Goal: Task Accomplishment & Management: Manage account settings

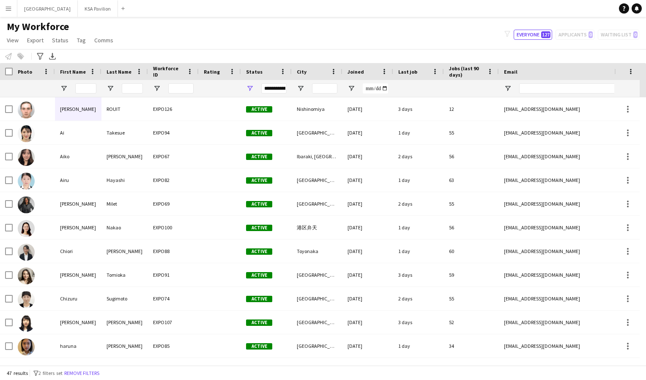
click at [10, 10] on app-icon "Menu" at bounding box center [8, 8] width 7 height 7
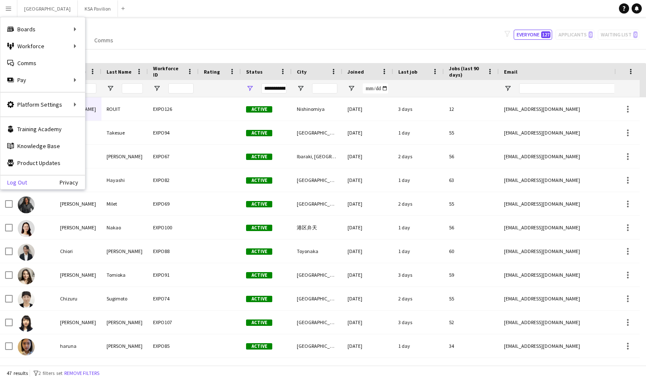
click at [20, 183] on link "Log Out" at bounding box center [13, 182] width 27 height 7
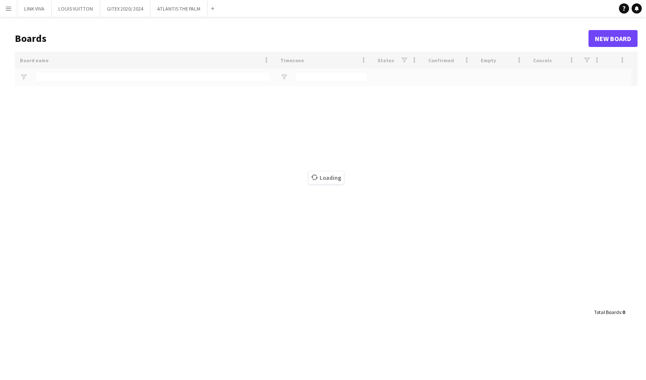
type input "*****"
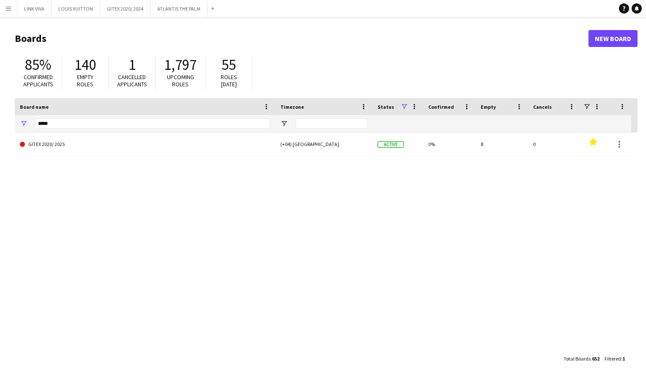
click at [7, 8] on app-icon "Menu" at bounding box center [8, 8] width 7 height 7
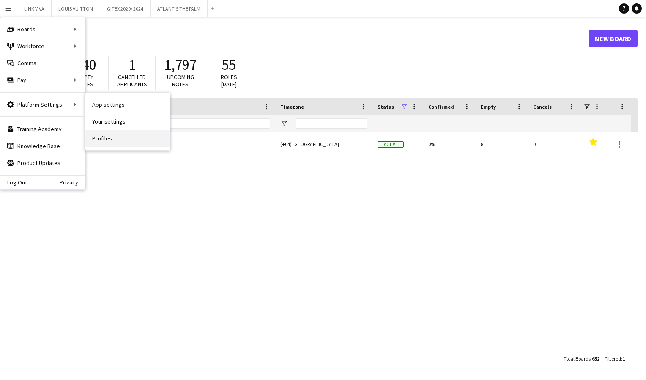
click at [100, 138] on link "Profiles" at bounding box center [127, 138] width 85 height 17
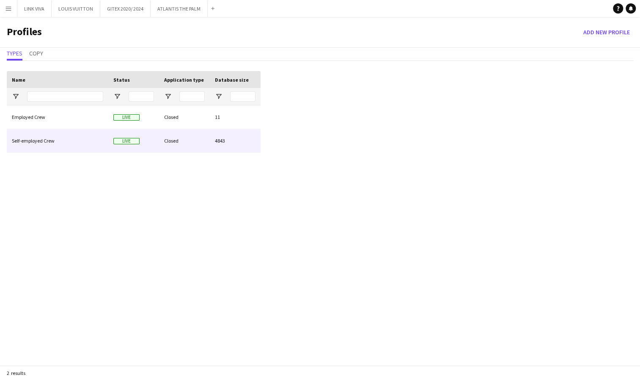
click at [61, 140] on div "Self-employed Crew" at bounding box center [57, 140] width 101 height 23
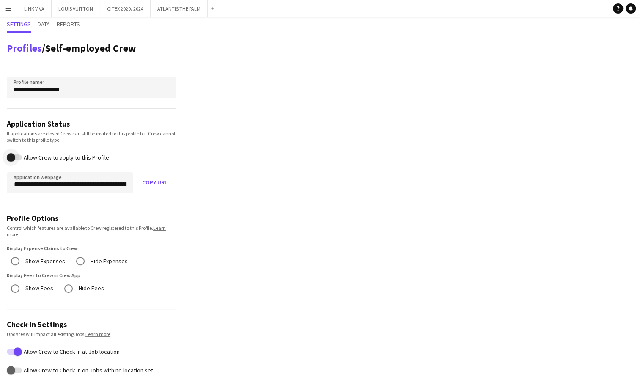
click at [17, 155] on span "button" at bounding box center [11, 157] width 17 height 17
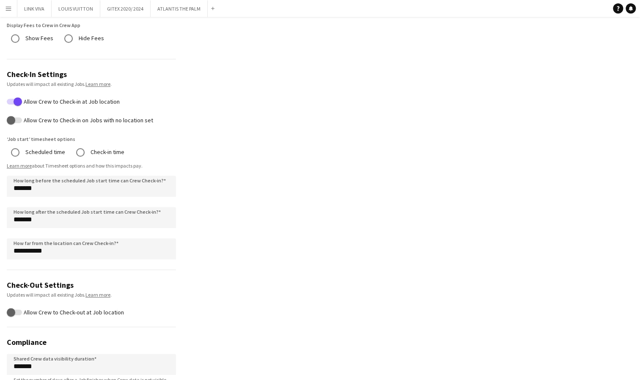
scroll to position [311, 0]
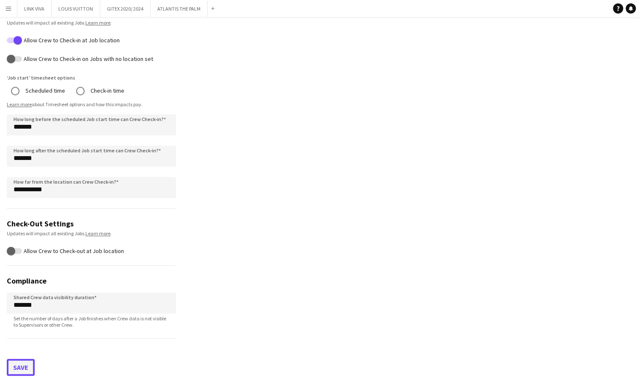
click at [17, 364] on button "Save" at bounding box center [21, 367] width 28 height 17
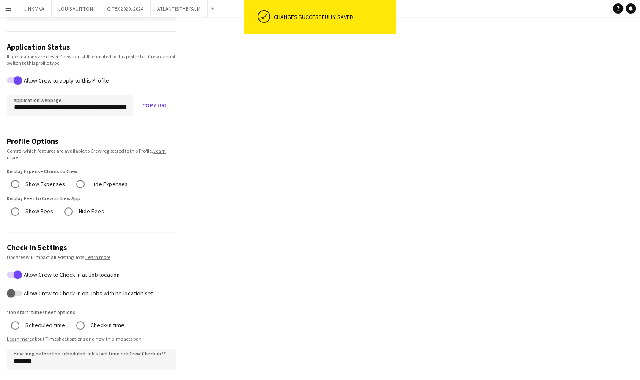
scroll to position [0, 0]
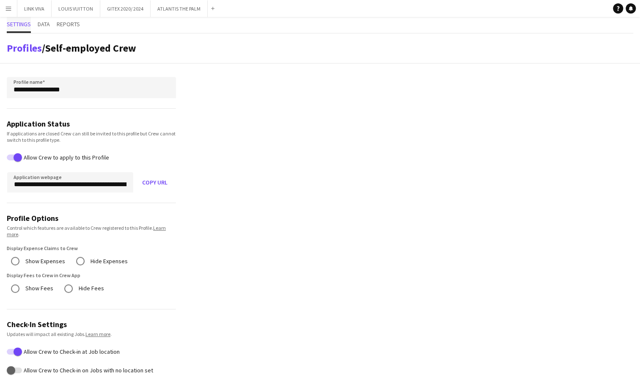
click at [26, 26] on span "Settings" at bounding box center [19, 24] width 24 height 6
